Goal: Task Accomplishment & Management: Use online tool/utility

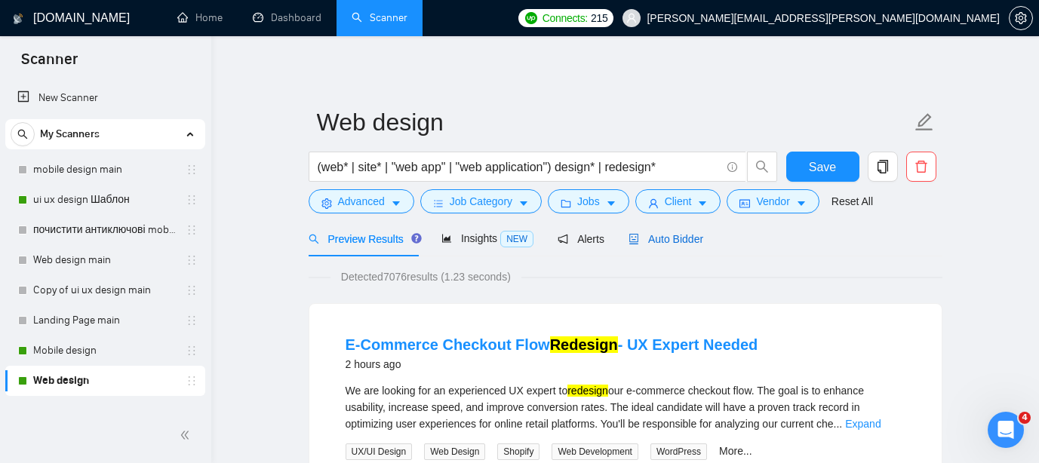
click at [694, 239] on span "Auto Bidder" at bounding box center [666, 239] width 75 height 12
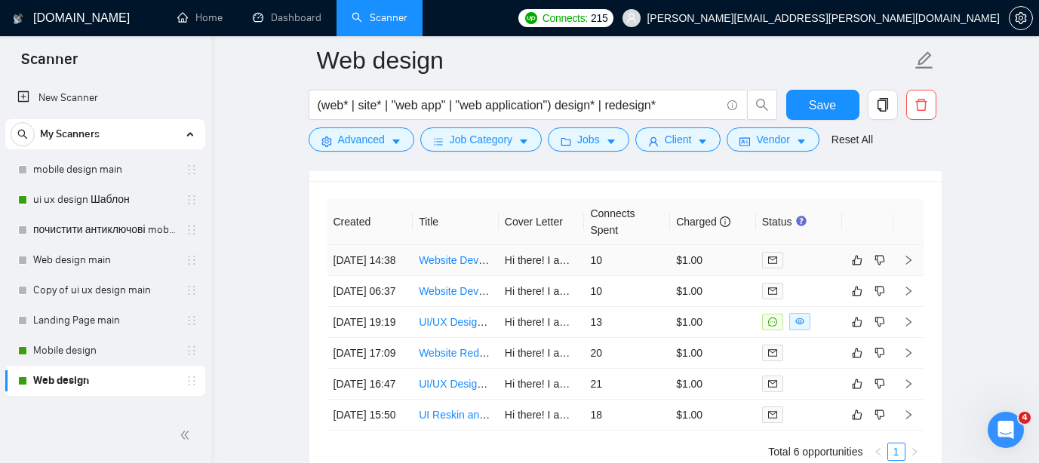
scroll to position [3718, 0]
click at [86, 353] on link "Mobile design" at bounding box center [104, 351] width 143 height 30
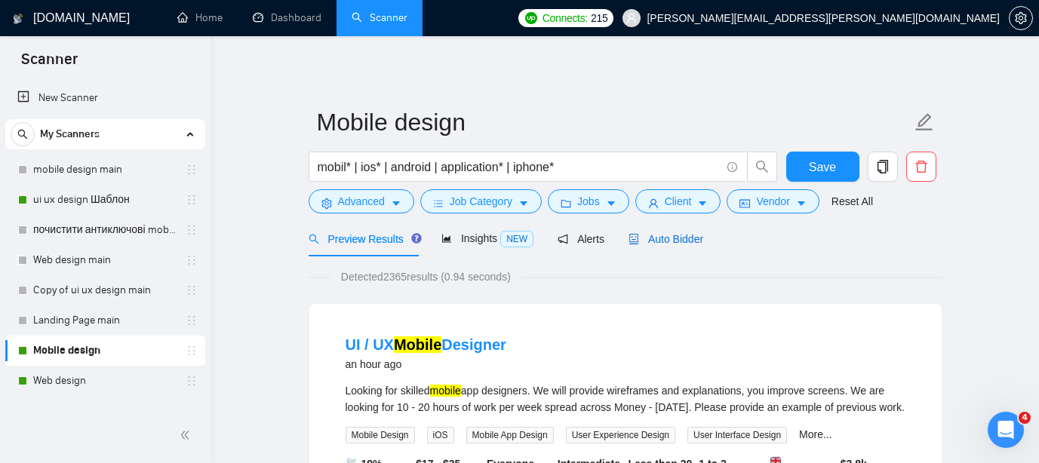
click at [676, 237] on span "Auto Bidder" at bounding box center [666, 239] width 75 height 12
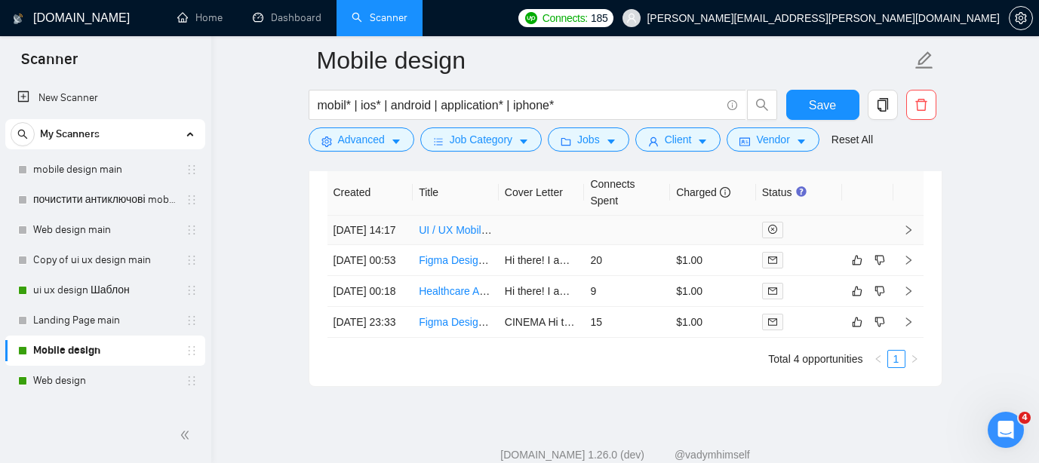
scroll to position [3943, 0]
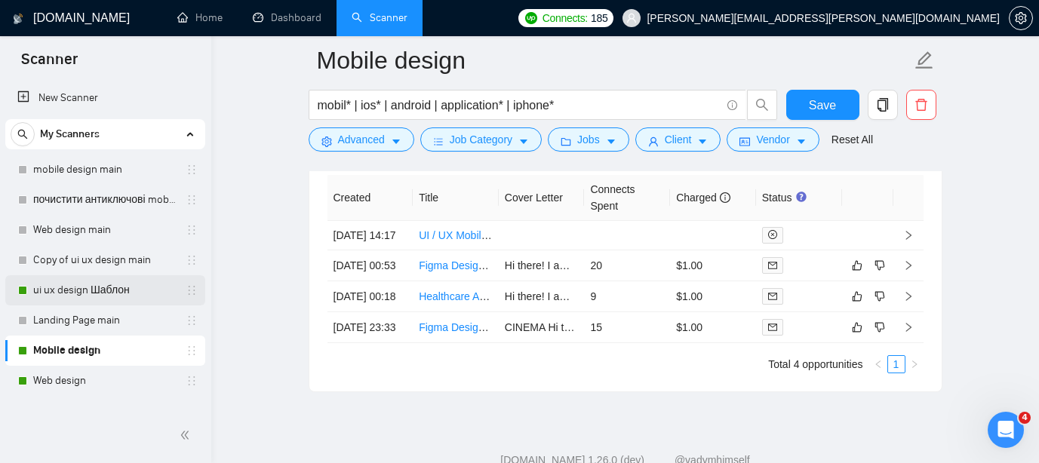
click at [100, 290] on link "ui ux design Шаблон" at bounding box center [104, 291] width 143 height 30
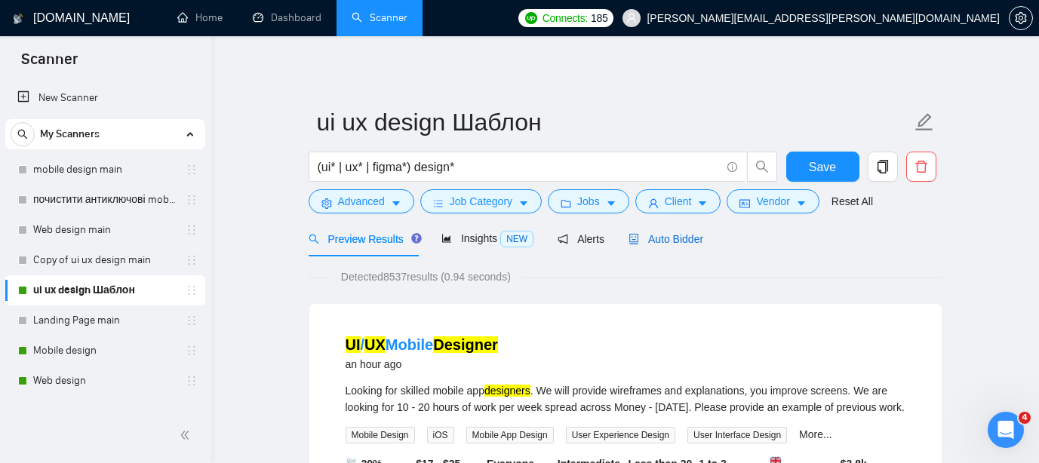
click at [685, 237] on span "Auto Bidder" at bounding box center [666, 239] width 75 height 12
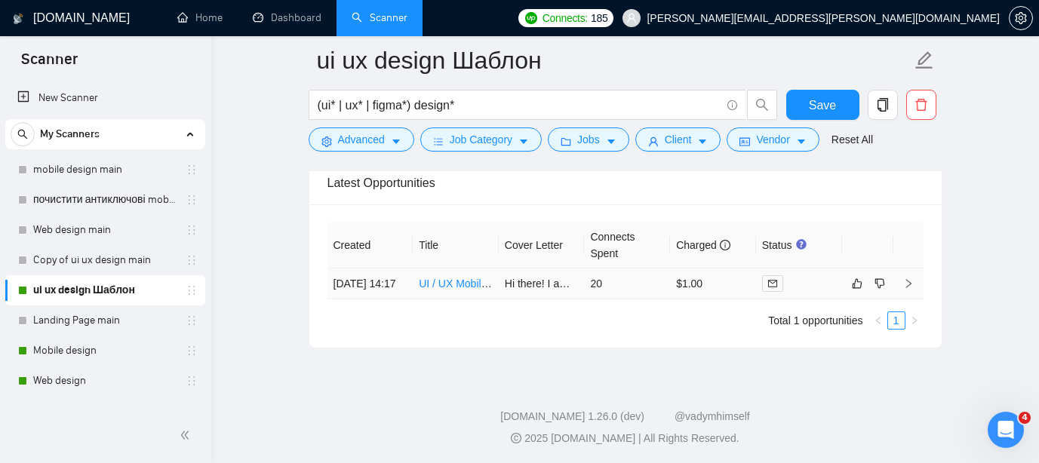
scroll to position [3900, 0]
click at [461, 288] on link "UI / UX Mobile Designer" at bounding box center [475, 282] width 113 height 12
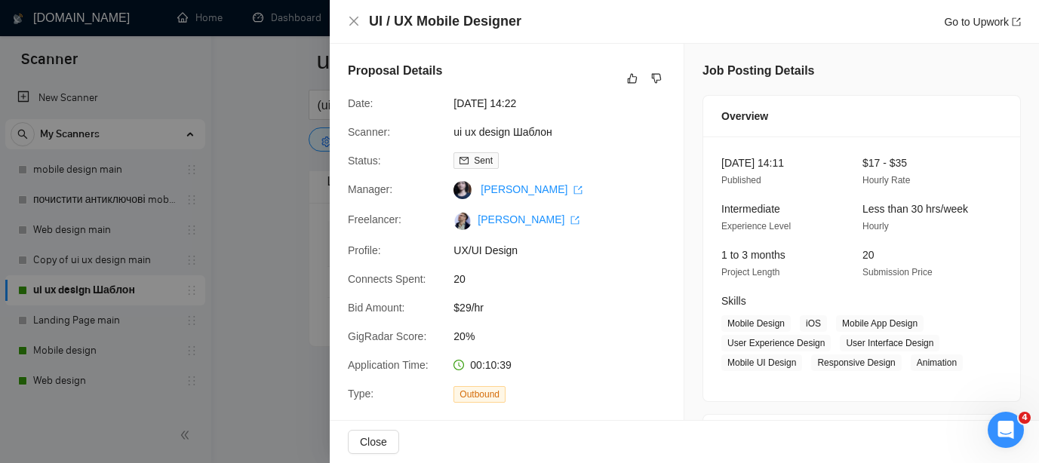
click at [300, 79] on div at bounding box center [519, 231] width 1039 height 463
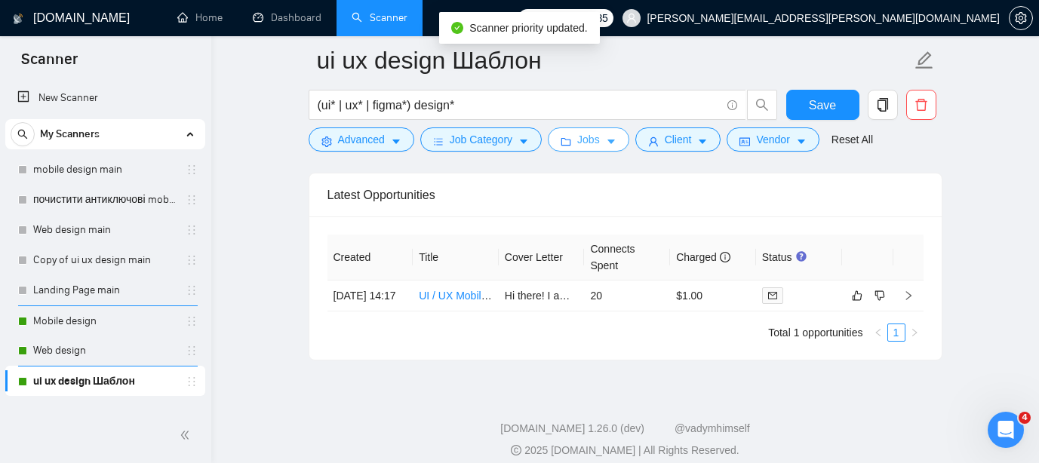
scroll to position [3900, 0]
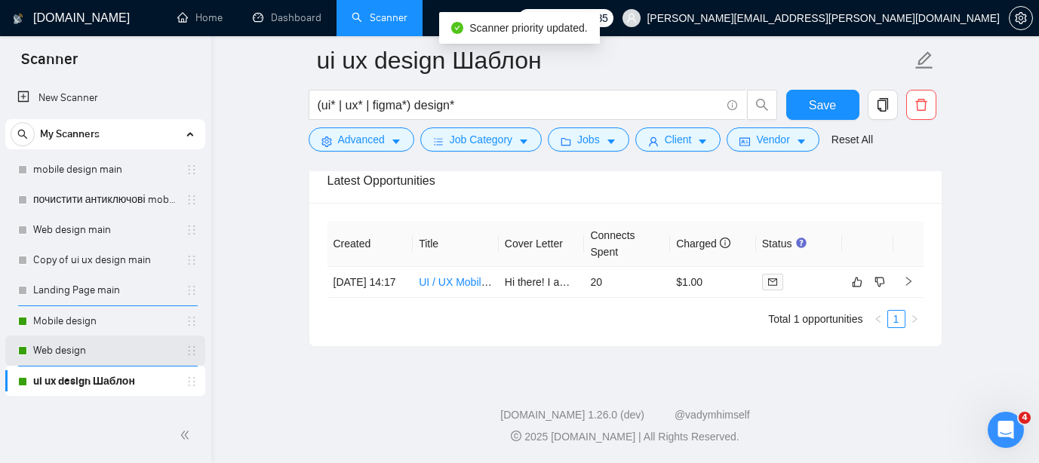
click at [94, 355] on link "Web design" at bounding box center [104, 351] width 143 height 30
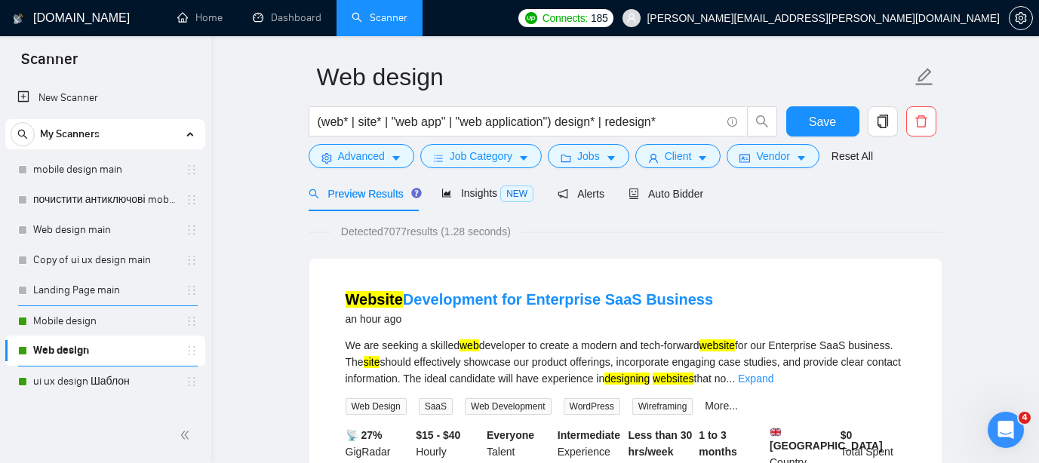
scroll to position [51, 0]
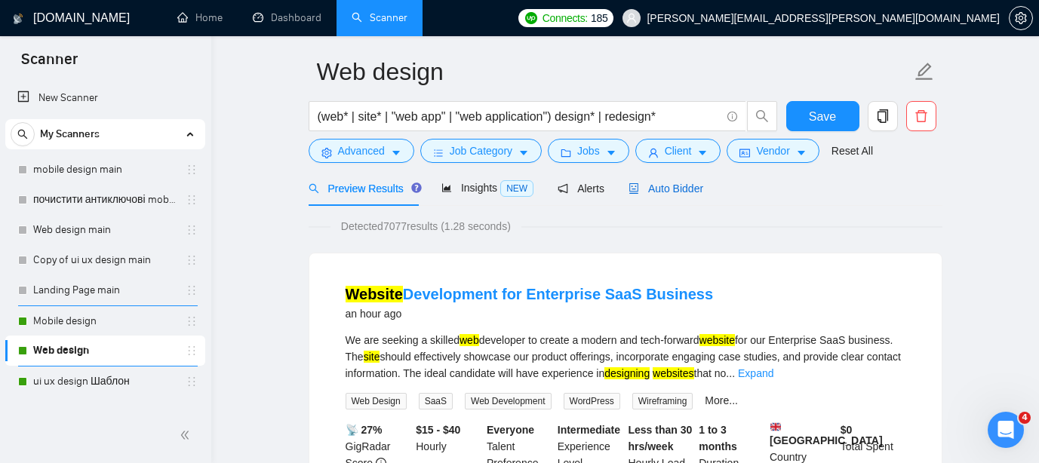
click at [697, 189] on span "Auto Bidder" at bounding box center [666, 189] width 75 height 12
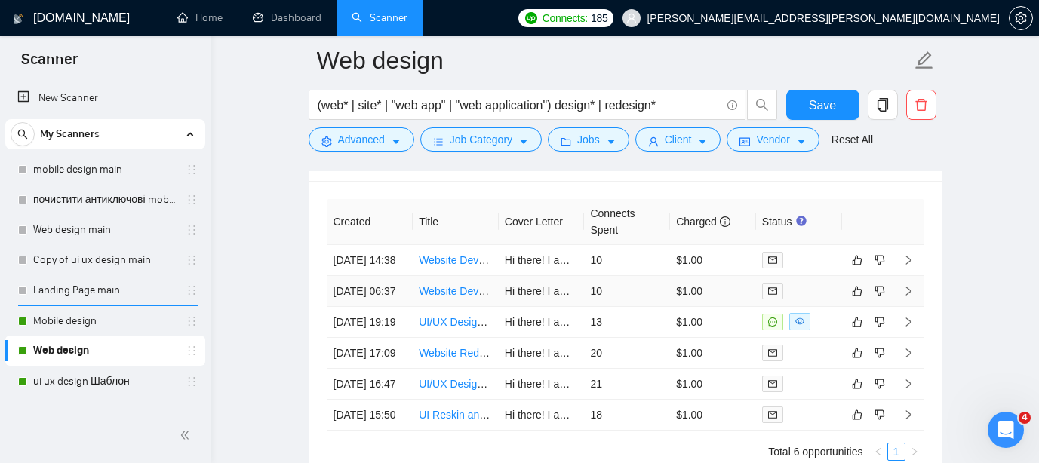
scroll to position [3728, 0]
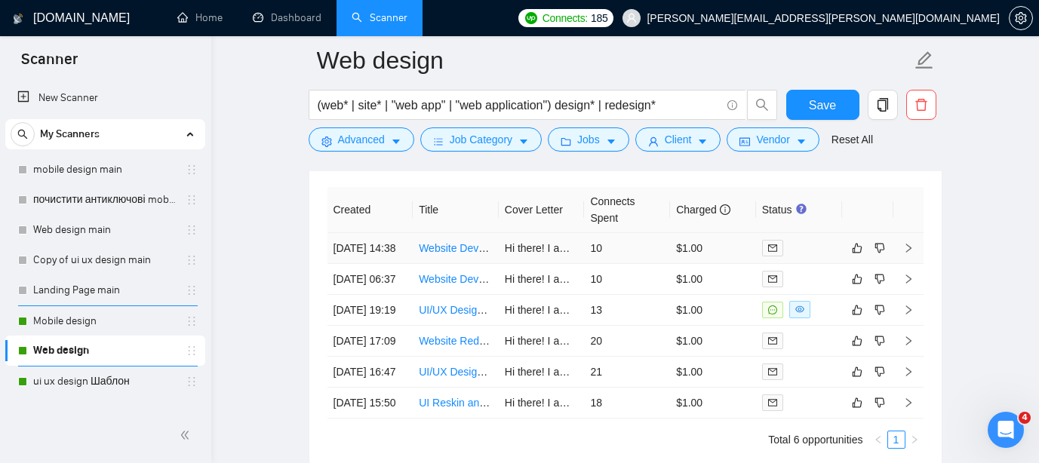
click at [458, 254] on link "Website Development for Enterprise SaaS Business" at bounding box center [541, 248] width 244 height 12
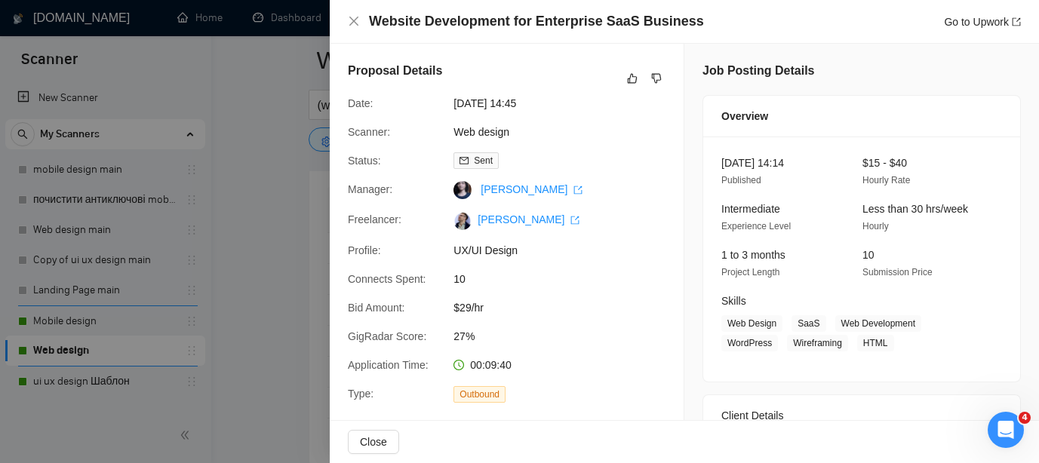
click at [269, 132] on div at bounding box center [519, 231] width 1039 height 463
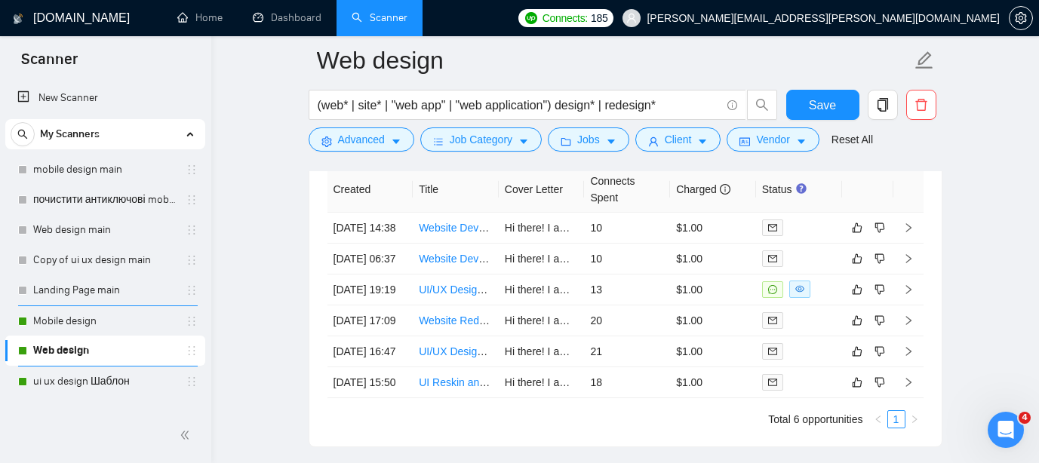
scroll to position [3767, 0]
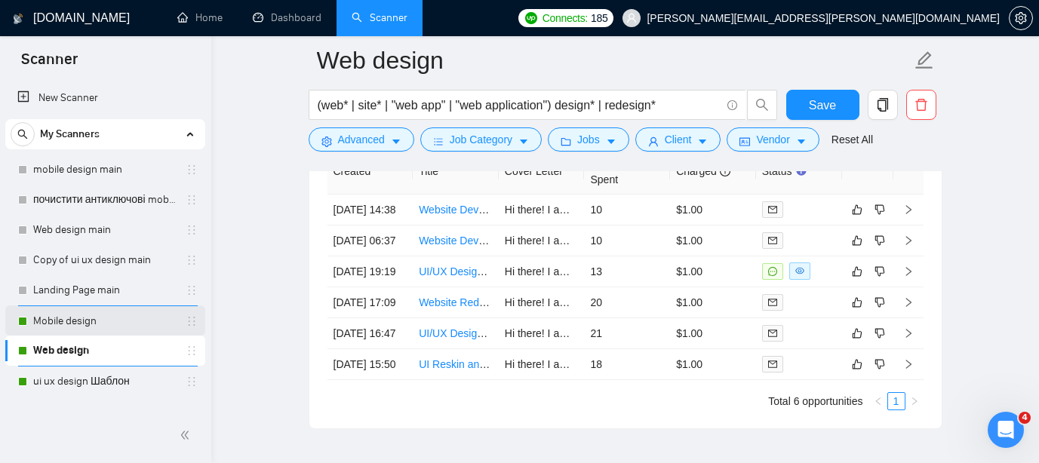
click at [120, 322] on link "Mobile design" at bounding box center [104, 321] width 143 height 30
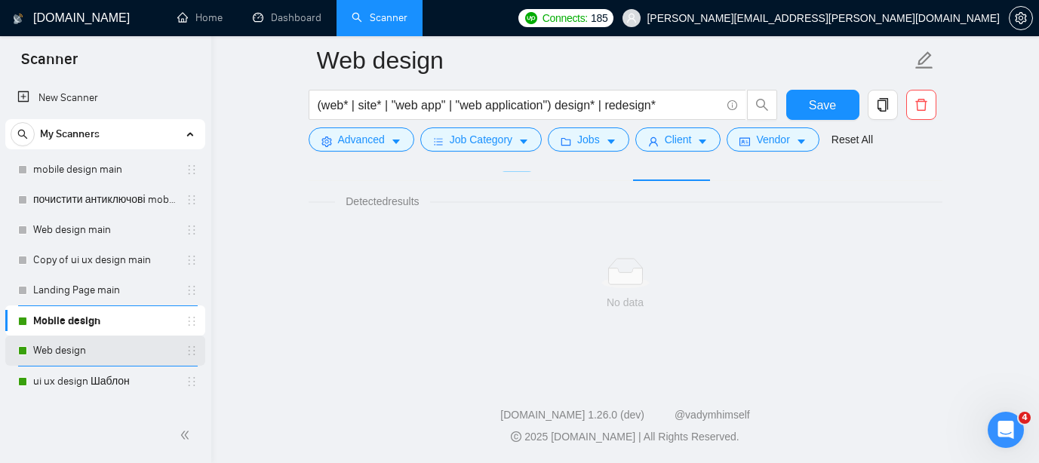
scroll to position [984, 0]
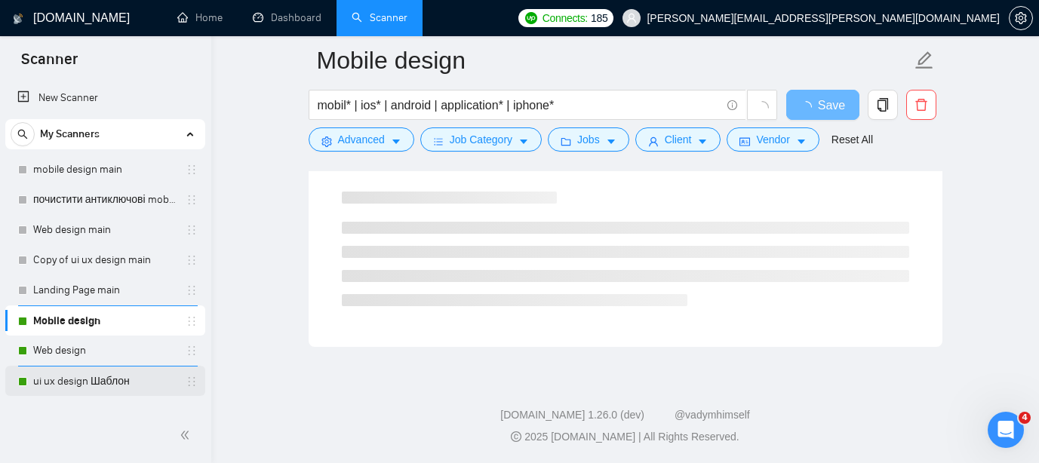
click at [88, 380] on link "ui ux design Шаблон" at bounding box center [104, 382] width 143 height 30
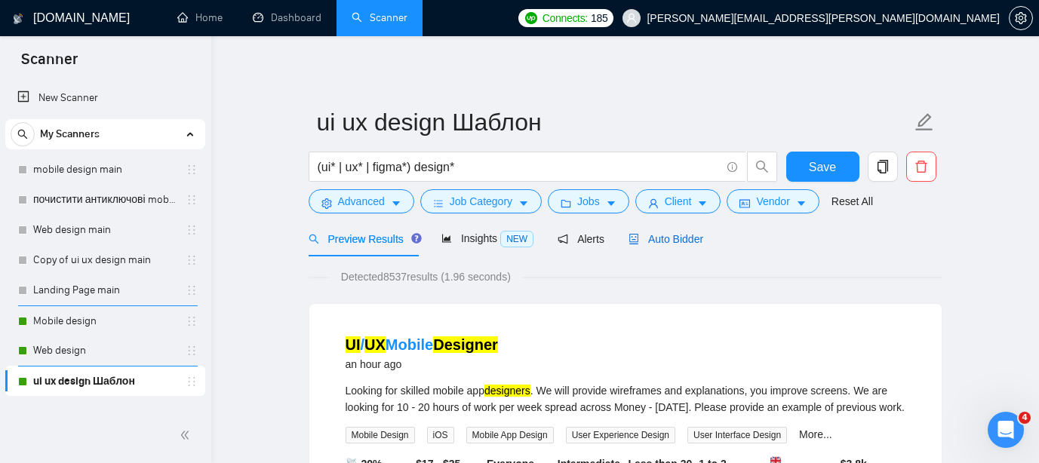
click at [688, 239] on span "Auto Bidder" at bounding box center [666, 239] width 75 height 12
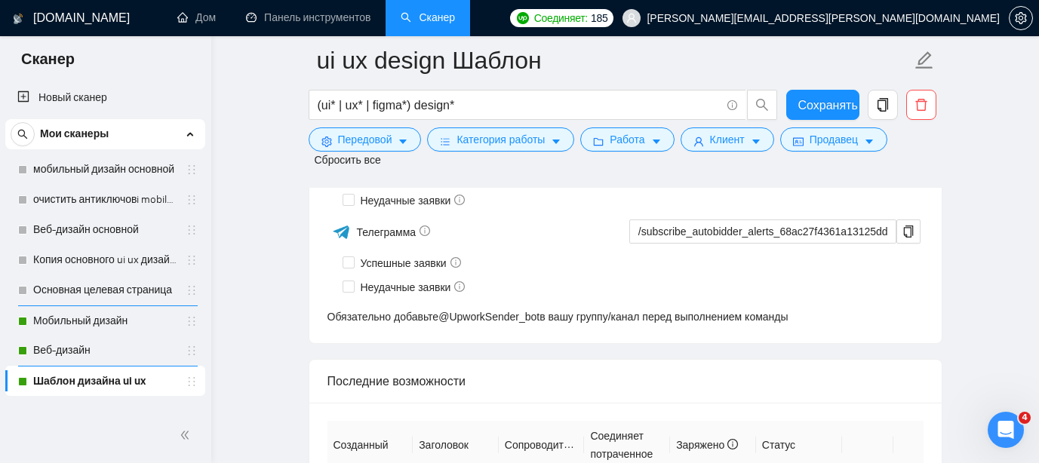
scroll to position [3859, 0]
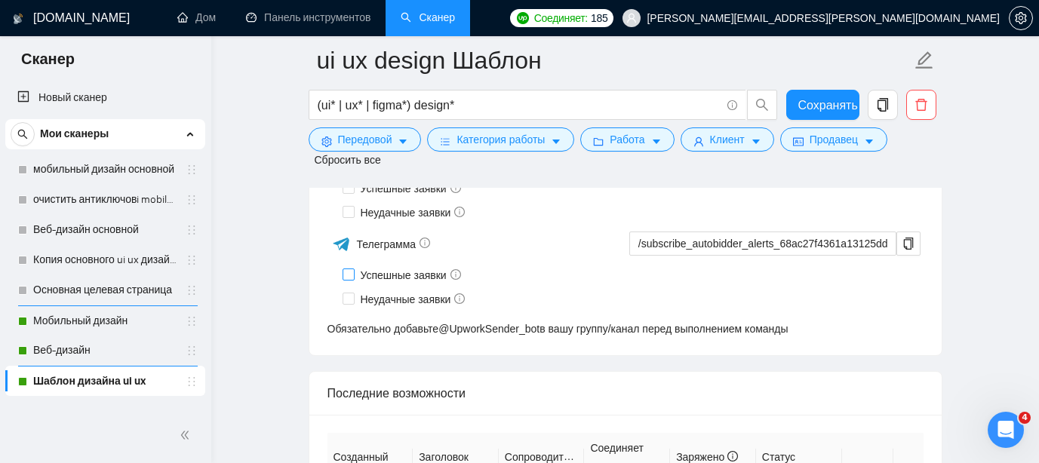
click at [353, 281] on span at bounding box center [349, 275] width 12 height 12
click at [353, 279] on input "Успешные заявки" at bounding box center [348, 274] width 11 height 11
checkbox input "true"
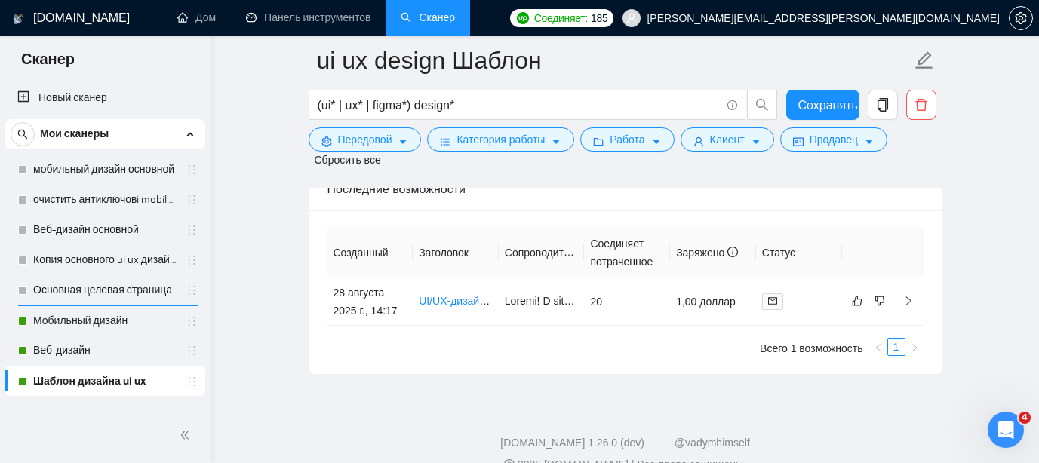
scroll to position [4042, 0]
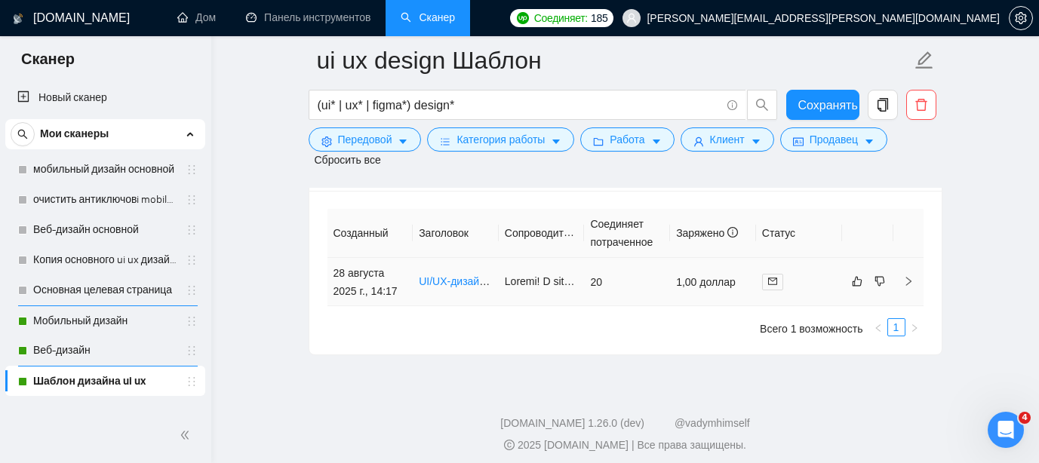
click at [458, 288] on font "UI/UX-дизайнер мобильных приложений" at bounding box center [518, 282] width 199 height 12
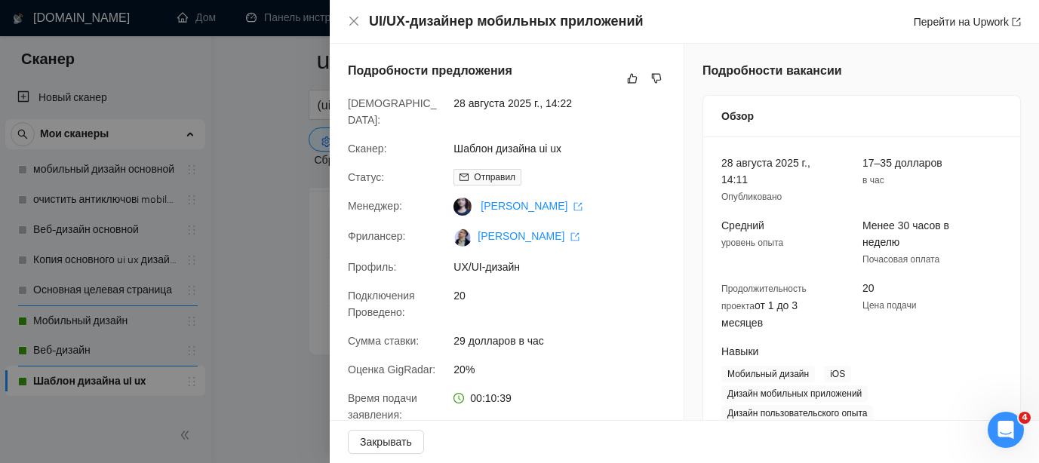
click at [231, 128] on div at bounding box center [519, 231] width 1039 height 463
